Goal: Information Seeking & Learning: Learn about a topic

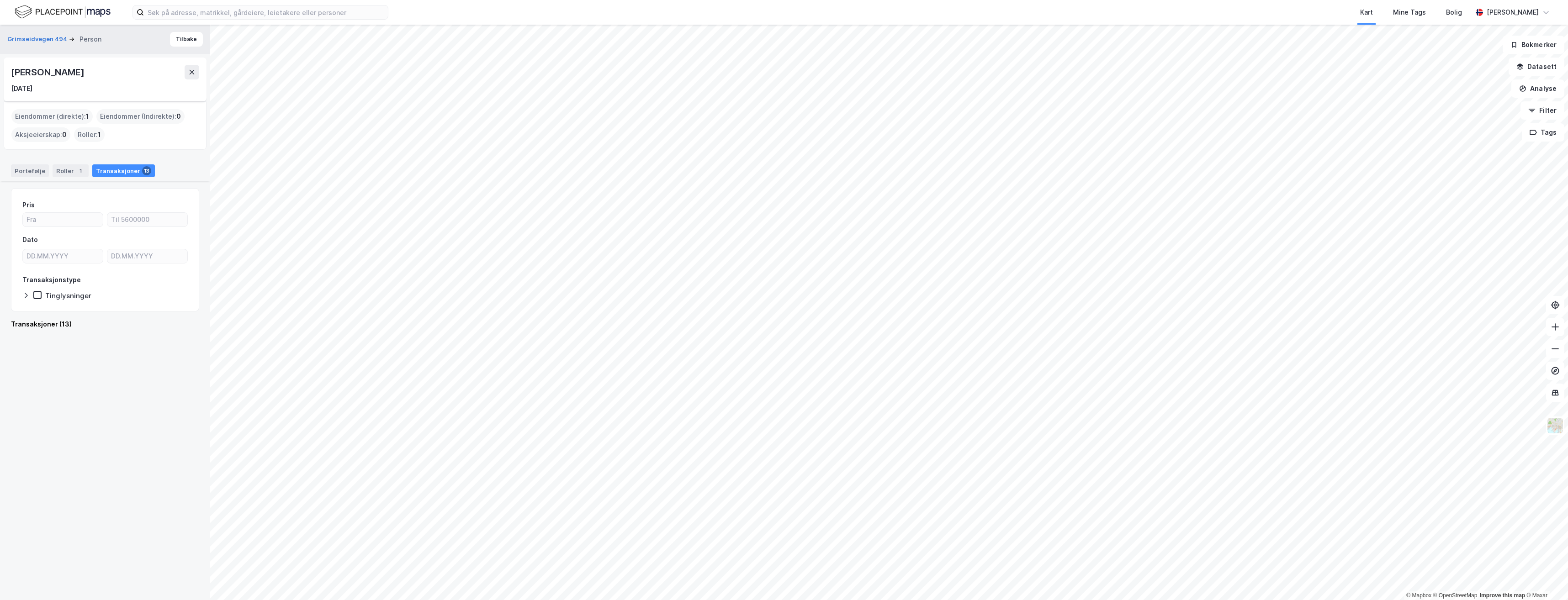
scroll to position [731, 0]
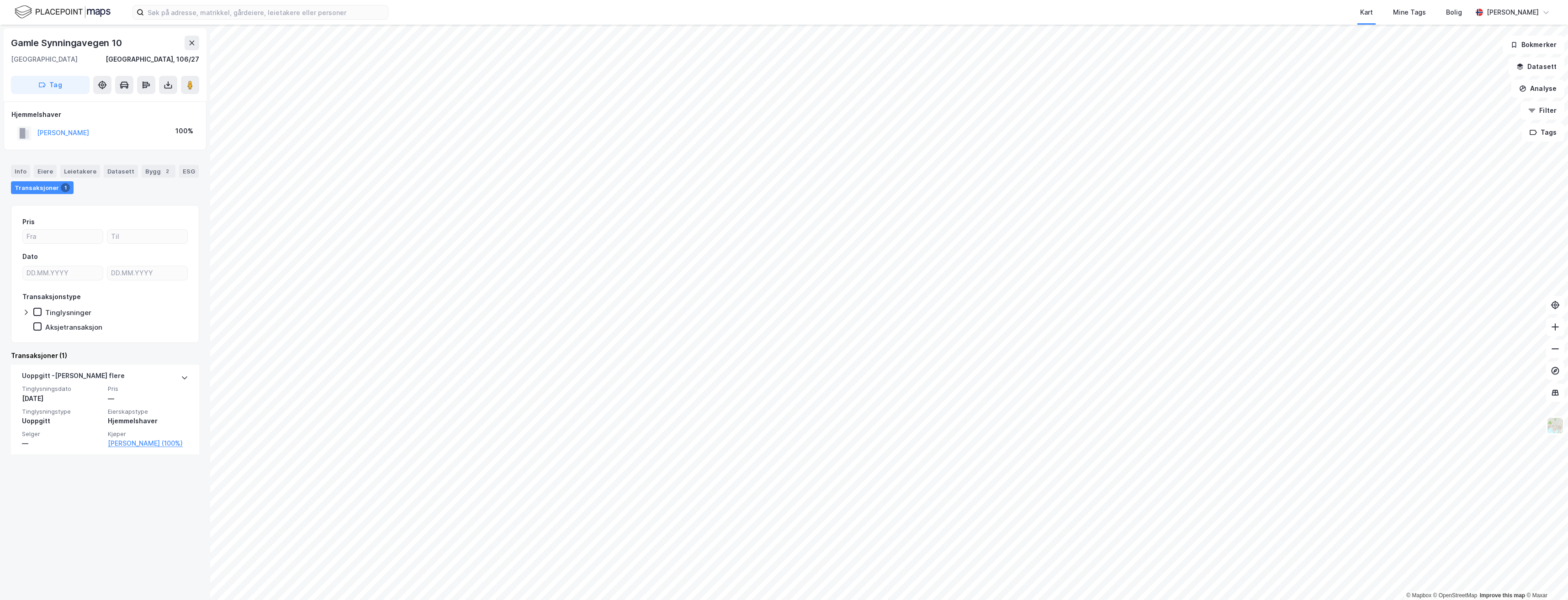
click at [639, 600] on html "Kart Mine Tags Bolig [PERSON_NAME] © Mapbox © OpenStreetMap Improve this map © …" at bounding box center [784, 300] width 1568 height 600
